Goal: Information Seeking & Learning: Learn about a topic

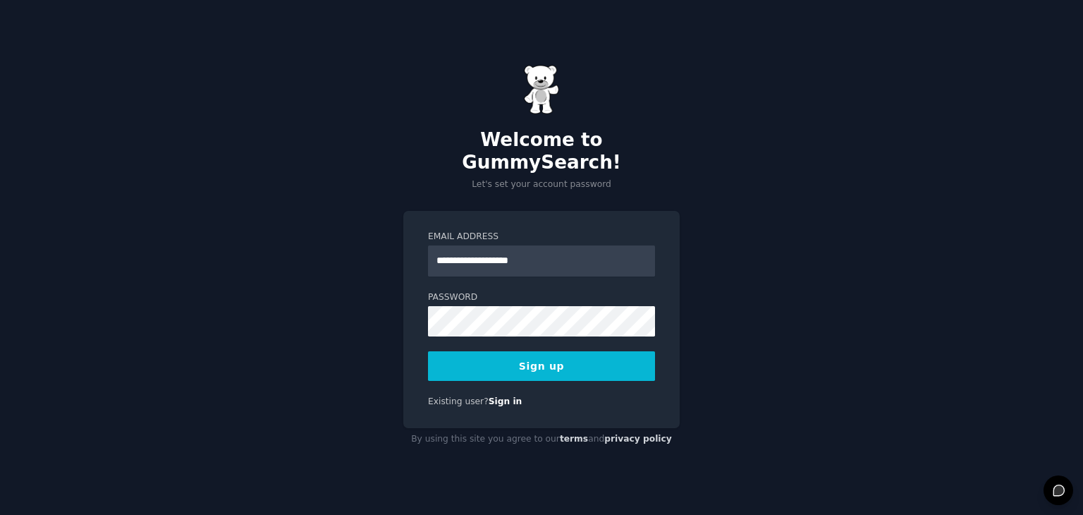
type input "**********"
click at [530, 352] on button "Sign up" at bounding box center [541, 366] width 227 height 30
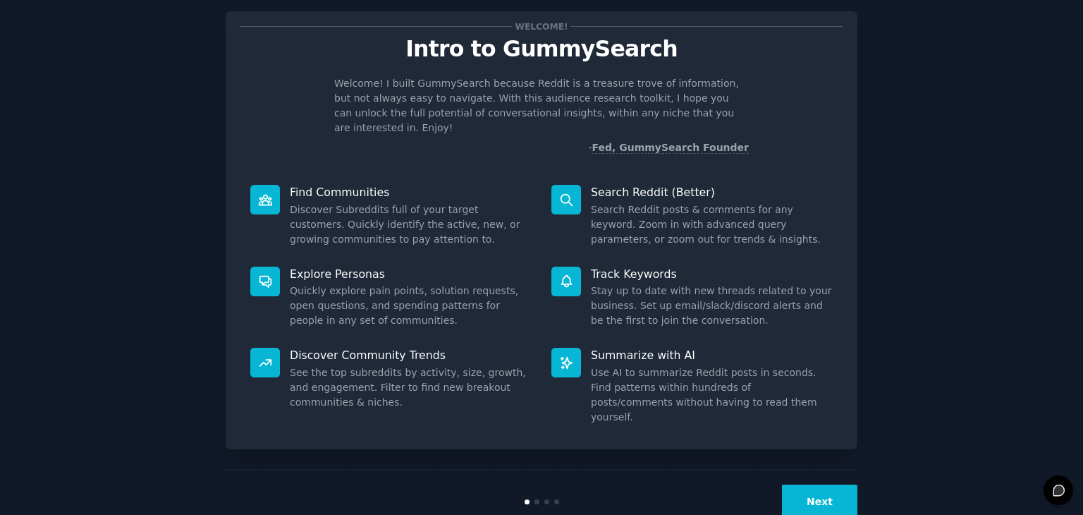
scroll to position [51, 0]
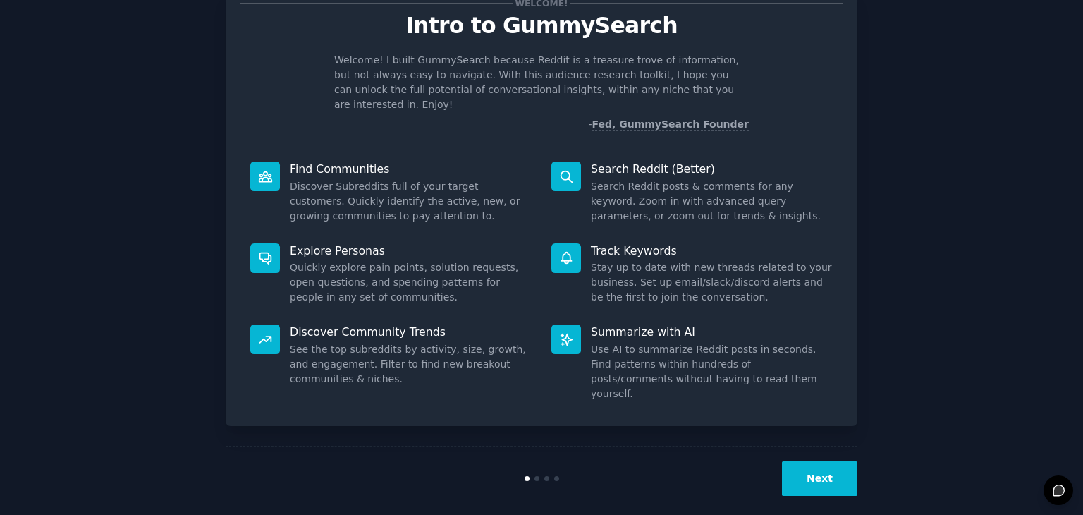
click at [811, 469] on button "Next" at bounding box center [819, 478] width 75 height 35
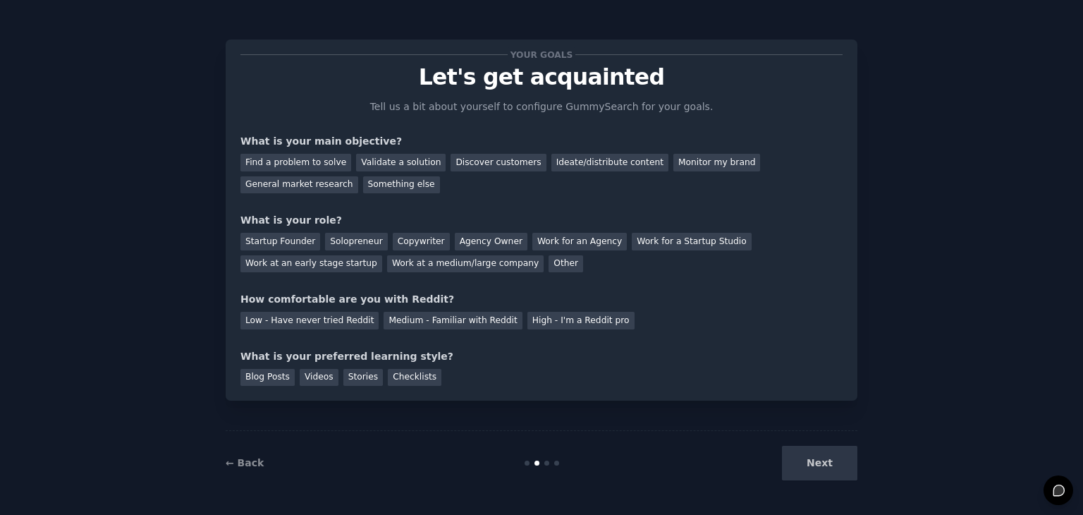
click at [826, 461] on div "Next" at bounding box center [751, 463] width 211 height 35
click at [412, 184] on div "Something else" at bounding box center [401, 185] width 77 height 18
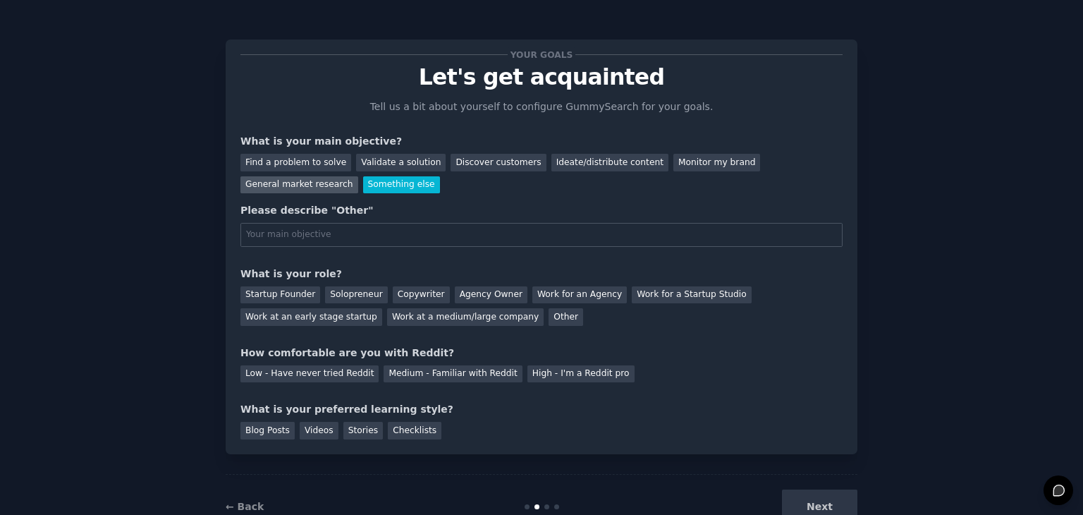
click at [328, 185] on div "General market research" at bounding box center [299, 185] width 118 height 18
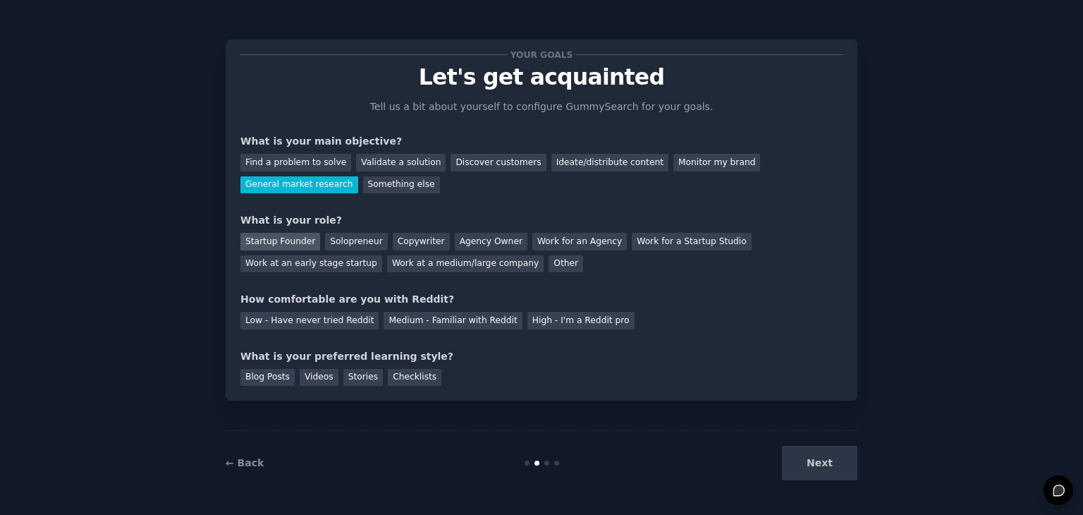
click at [302, 233] on div "Startup Founder" at bounding box center [280, 242] width 80 height 18
click at [398, 319] on div "Medium - Familiar with Reddit" at bounding box center [452, 321] width 138 height 18
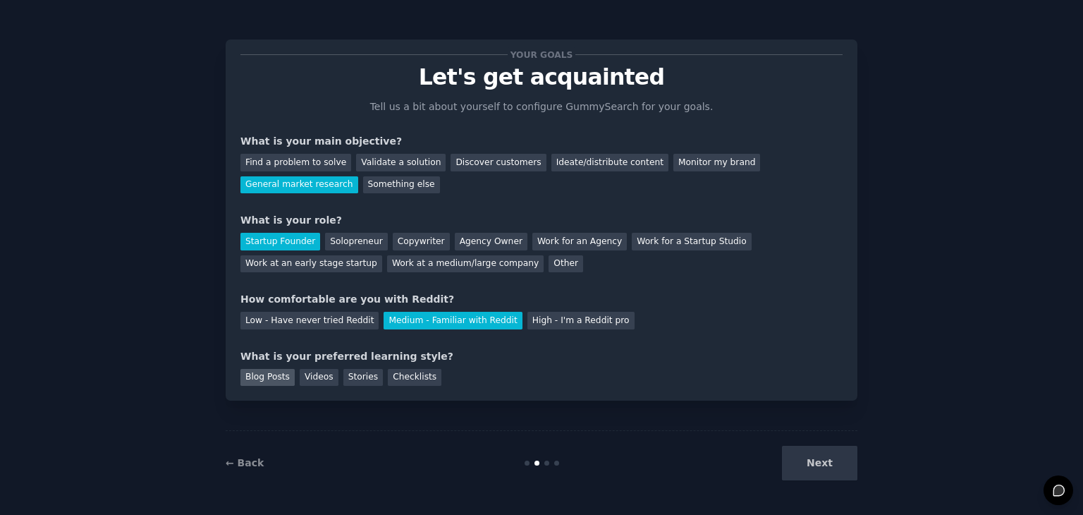
click at [282, 376] on div "Blog Posts" at bounding box center [267, 378] width 54 height 18
click at [828, 460] on button "Next" at bounding box center [819, 463] width 75 height 35
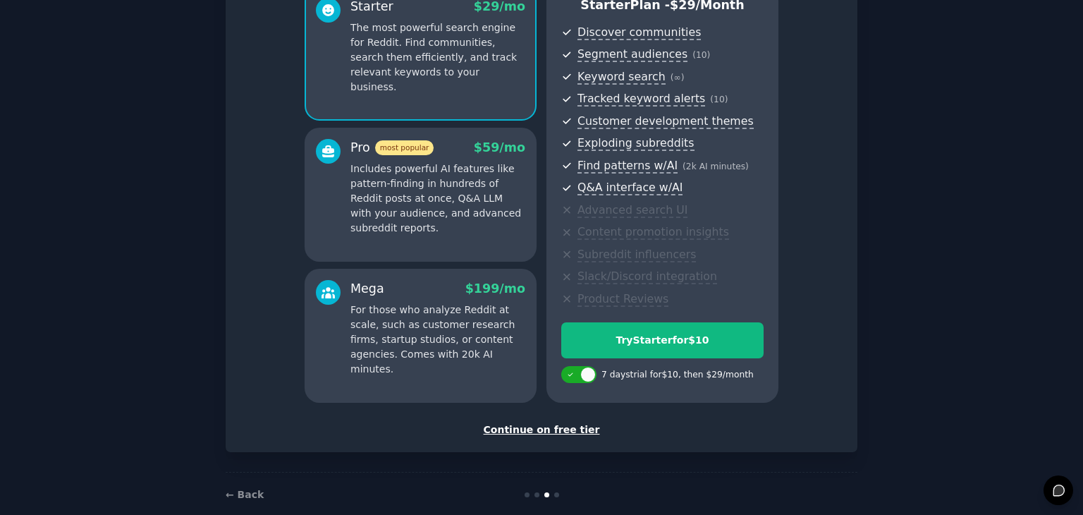
scroll to position [161, 0]
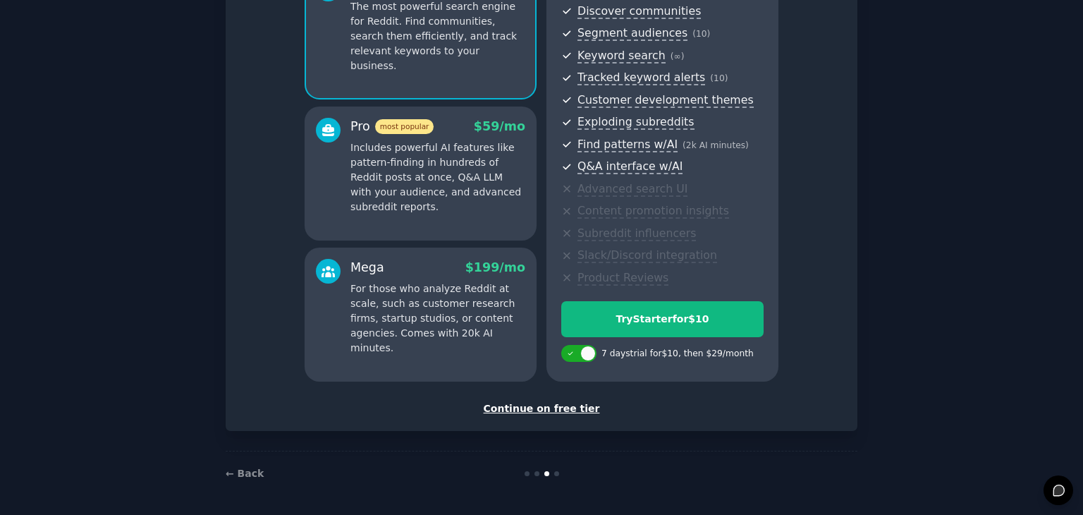
click at [583, 405] on div "Continue on free tier" at bounding box center [541, 408] width 602 height 15
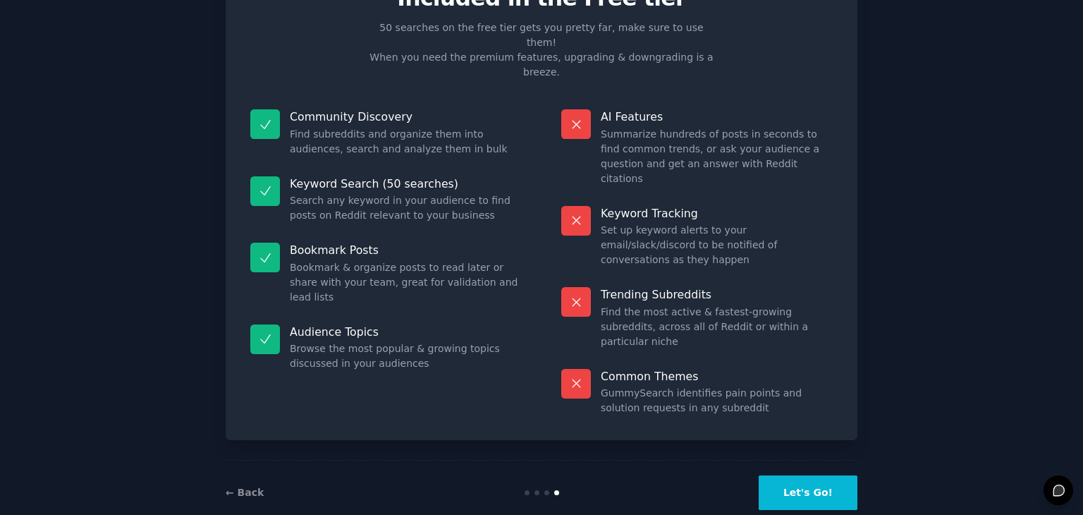
click at [799, 475] on button "Let's Go!" at bounding box center [807, 492] width 99 height 35
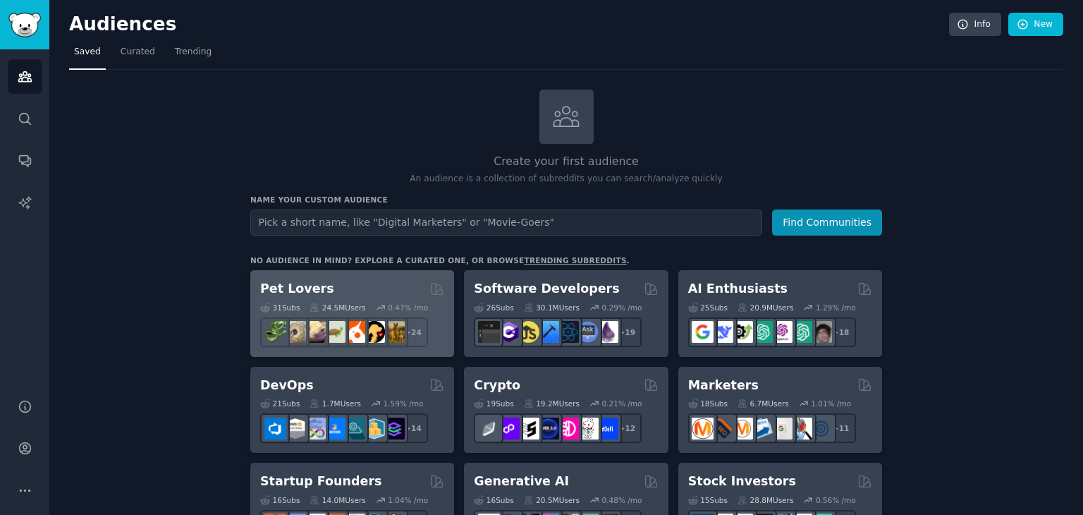
click at [315, 282] on h2 "Pet Lovers" at bounding box center [297, 289] width 74 height 18
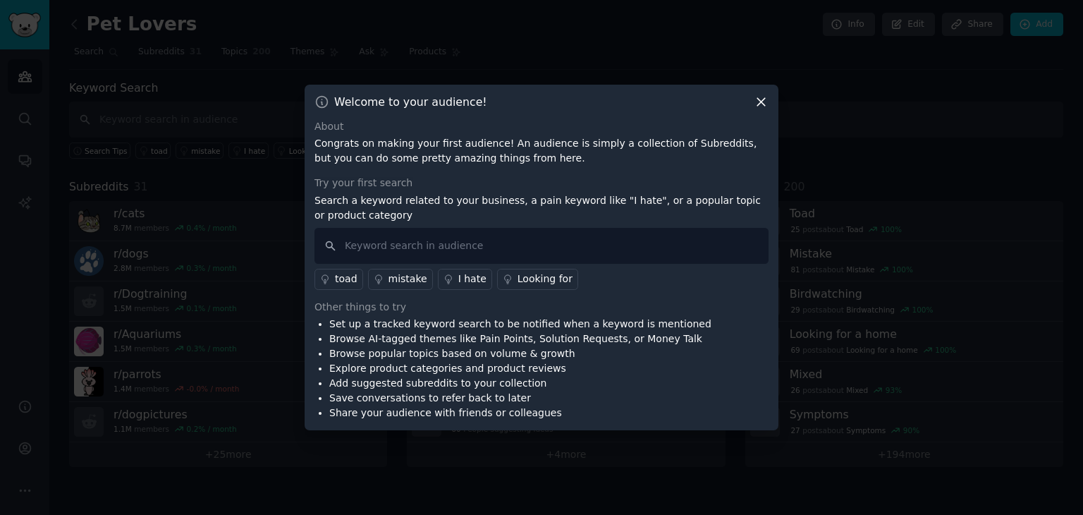
click at [762, 99] on icon at bounding box center [761, 101] width 15 height 15
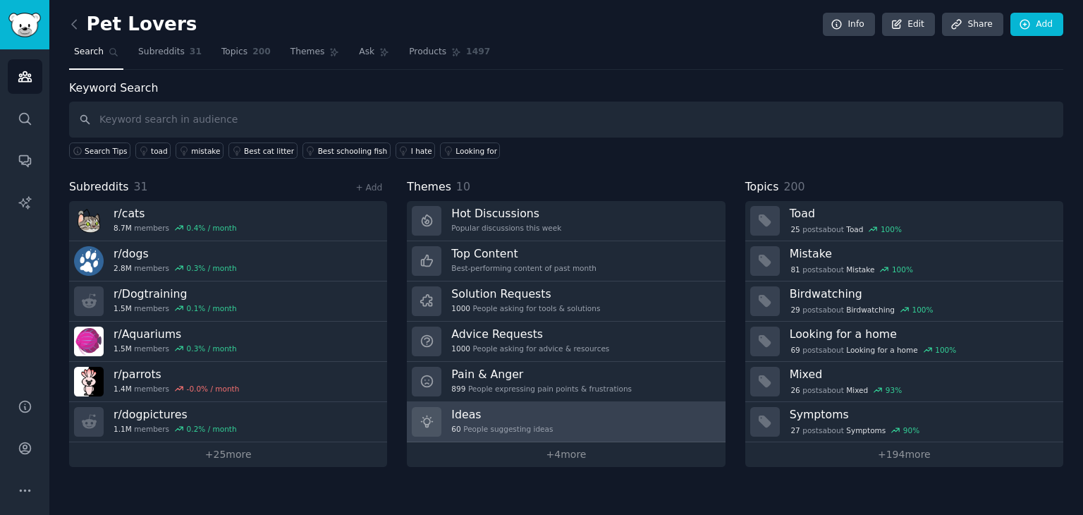
click at [564, 413] on link "Ideas 60 People suggesting ideas" at bounding box center [566, 422] width 318 height 40
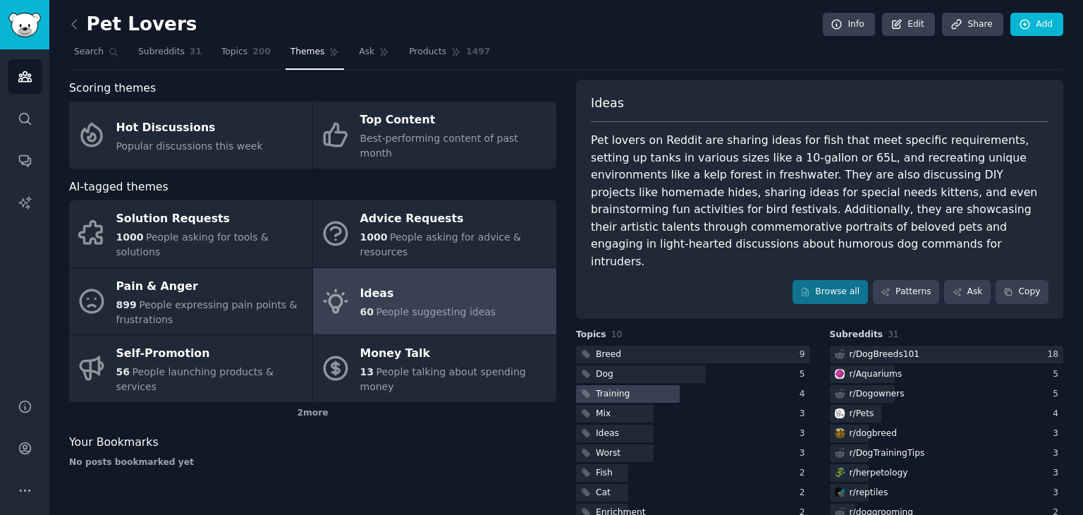
click at [658, 385] on div at bounding box center [628, 394] width 104 height 18
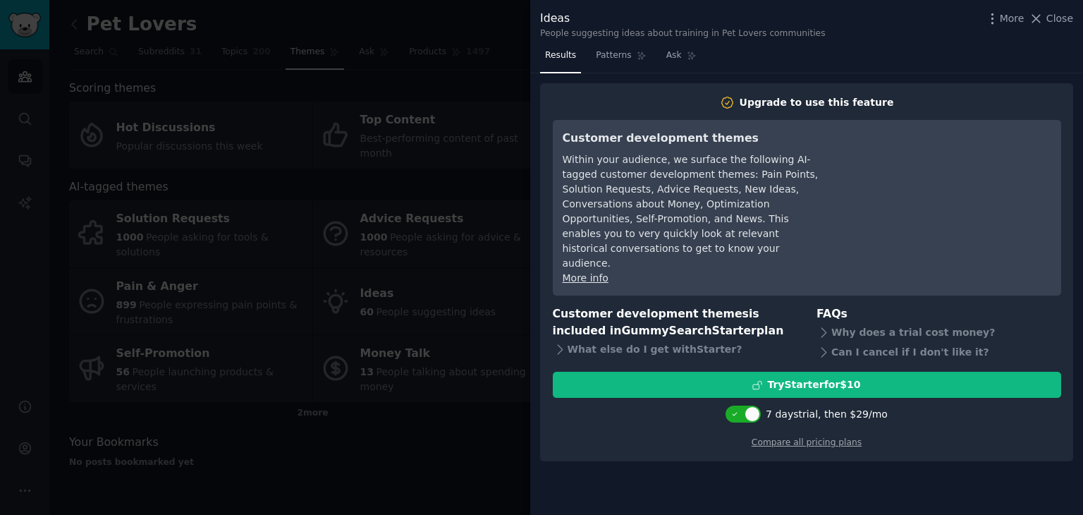
click at [479, 410] on div at bounding box center [541, 257] width 1083 height 515
